Goal: Information Seeking & Learning: Learn about a topic

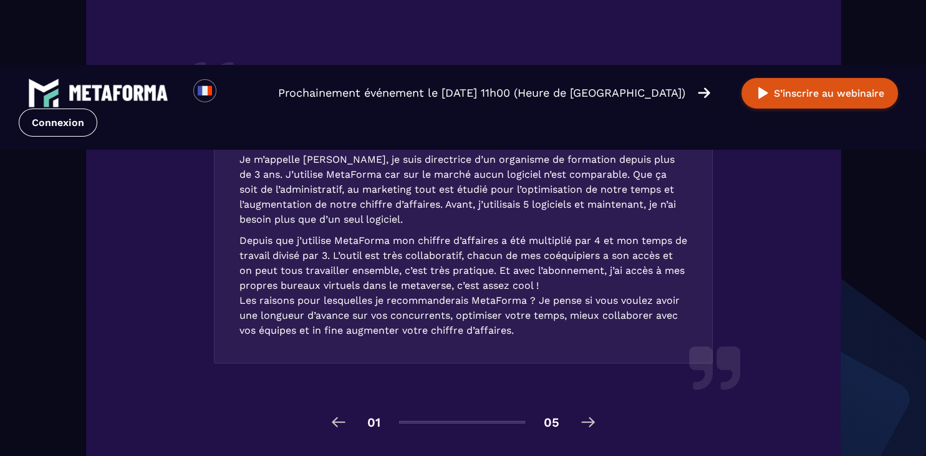
scroll to position [3326, 0]
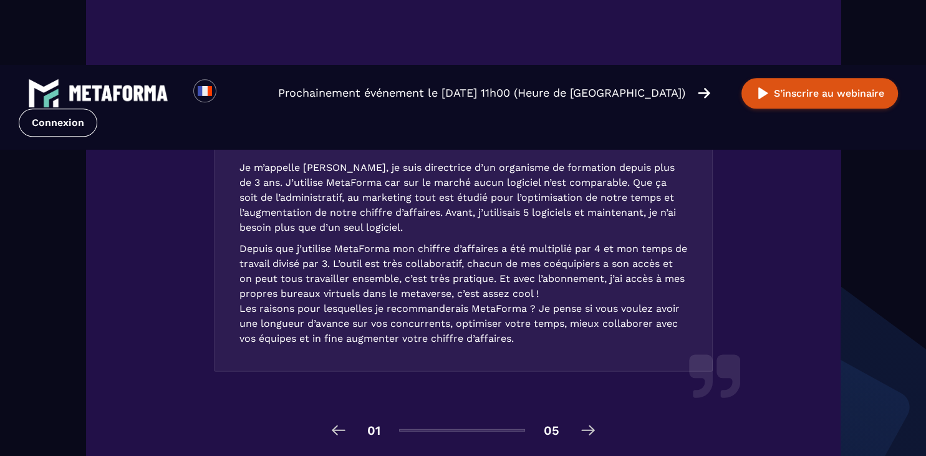
type input "*****"
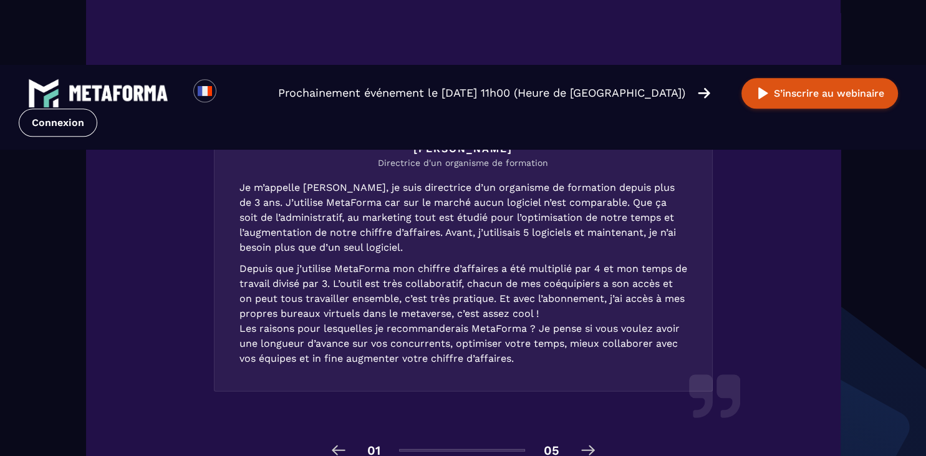
type input "***"
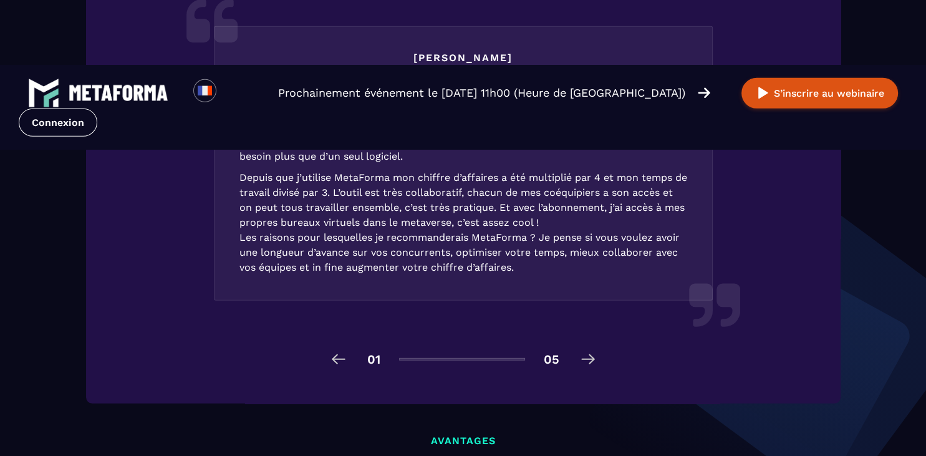
scroll to position [3397, 0]
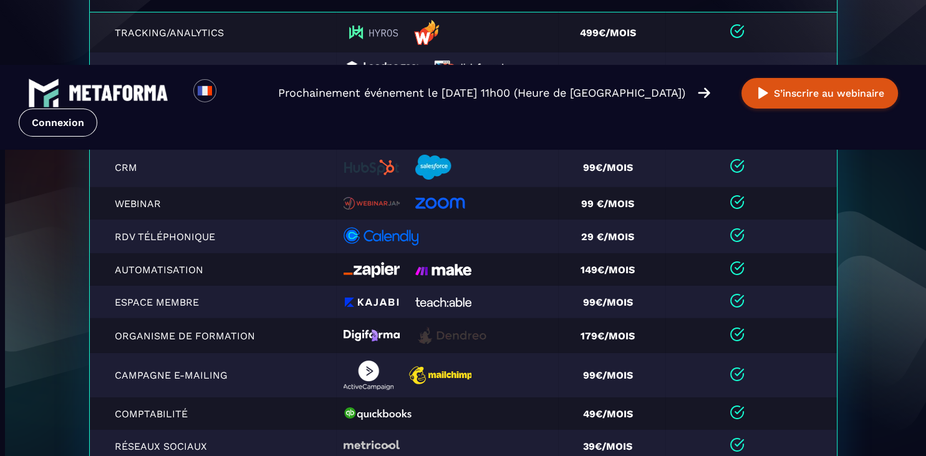
scroll to position [4417, 0]
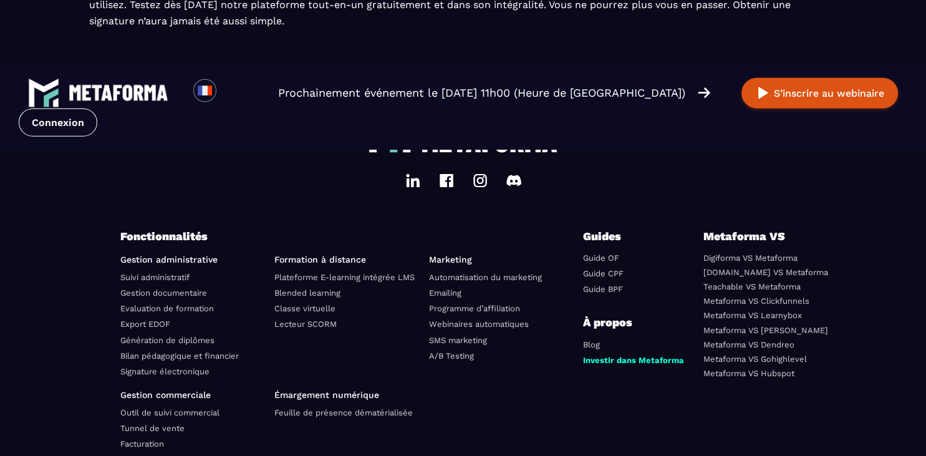
scroll to position [2065, 0]
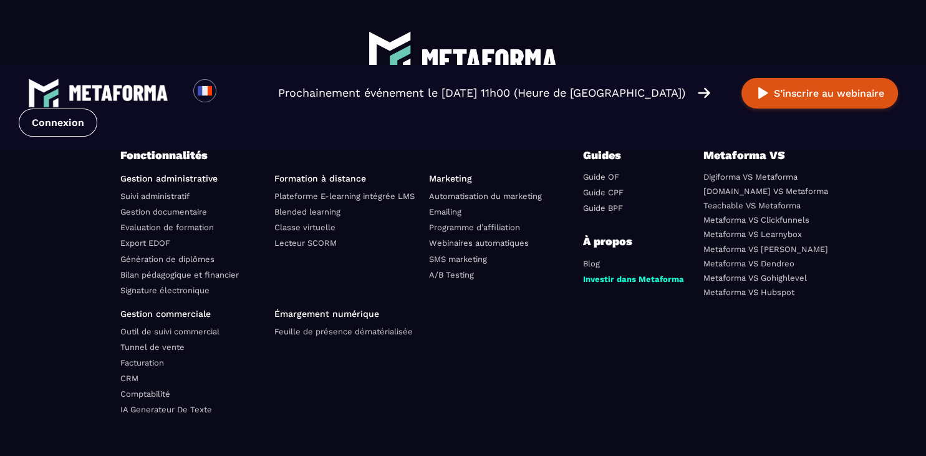
click at [162, 238] on link "Export EDOF" at bounding box center [145, 242] width 50 height 9
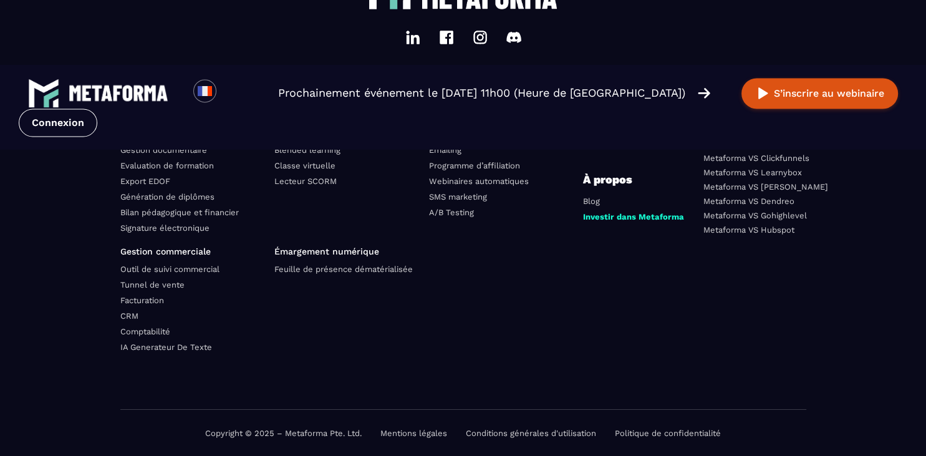
scroll to position [4227, 0]
click at [170, 276] on li "Outil de suivi commercial" at bounding box center [192, 269] width 145 height 14
click at [170, 273] on link "Outil de suivi commercial" at bounding box center [169, 268] width 99 height 9
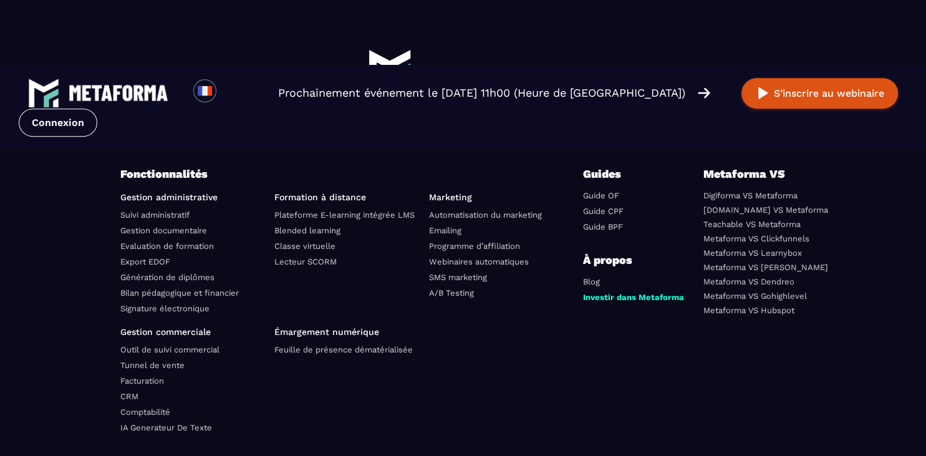
scroll to position [3498, 0]
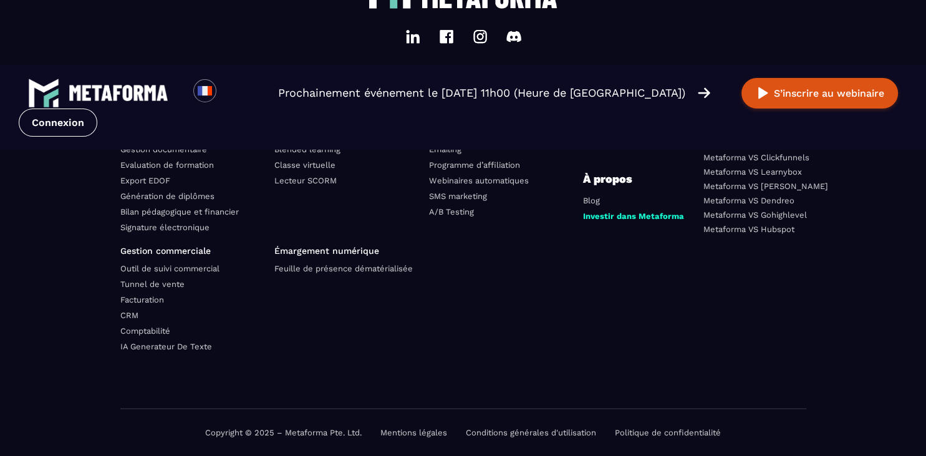
click at [168, 279] on link "Tunnel de vente" at bounding box center [152, 283] width 64 height 9
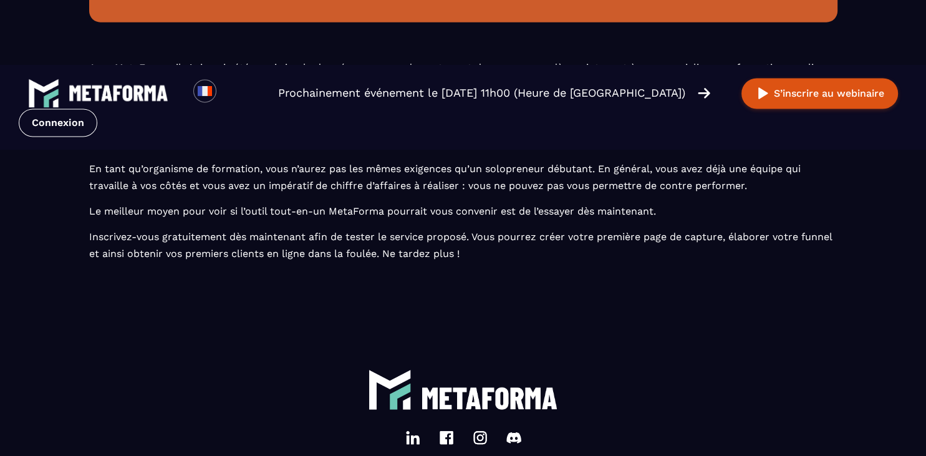
scroll to position [3691, 0]
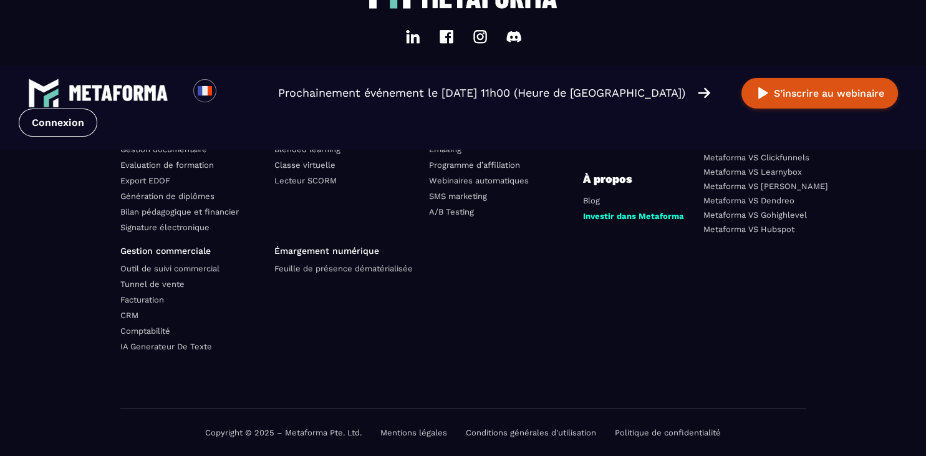
click at [184, 224] on link "Signature électronique" at bounding box center [164, 227] width 89 height 9
click at [157, 335] on link "Comptabilité" at bounding box center [145, 330] width 50 height 9
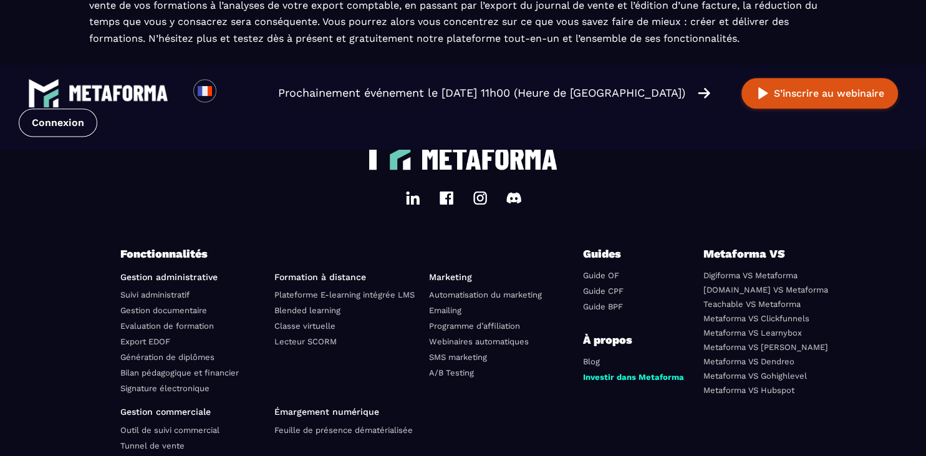
scroll to position [1902, 0]
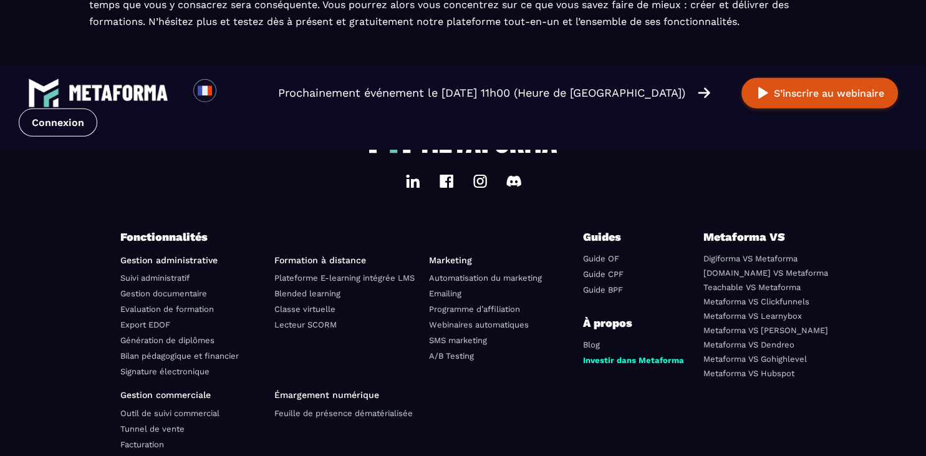
click at [741, 369] on link "Metaforma VS Hubspot" at bounding box center [748, 373] width 91 height 9
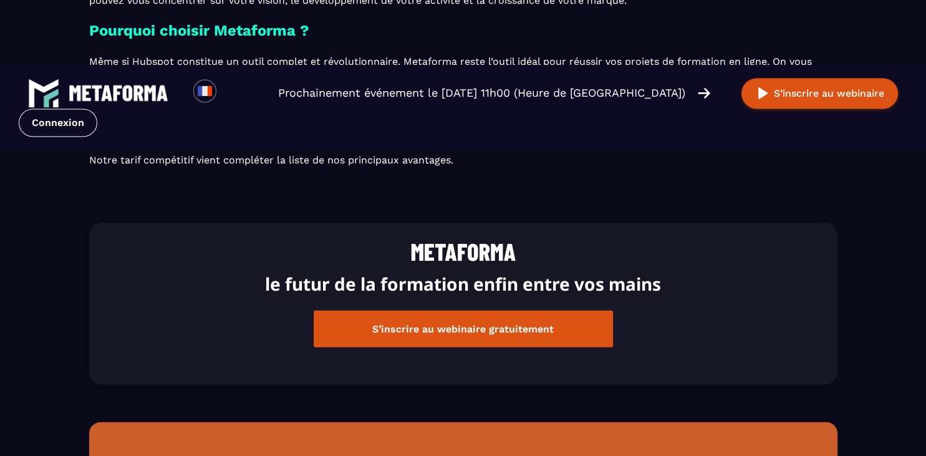
scroll to position [3421, 0]
